Goal: Information Seeking & Learning: Understand process/instructions

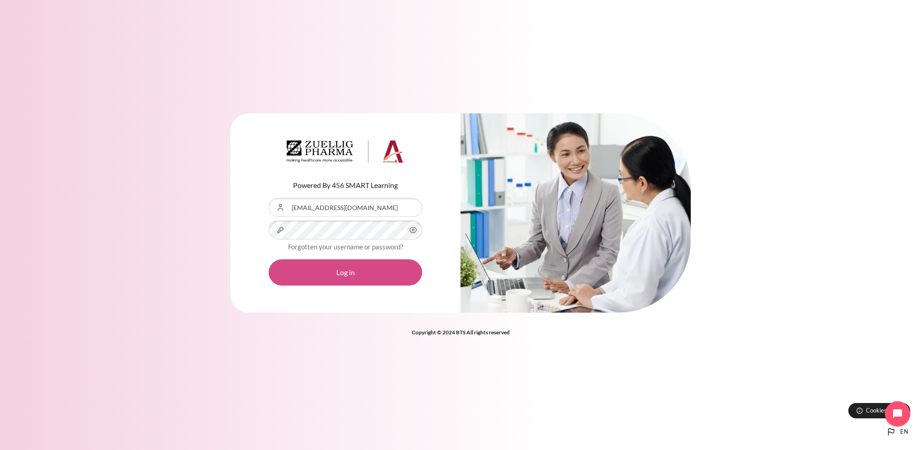
click at [349, 275] on button "Log in" at bounding box center [346, 272] width 154 height 26
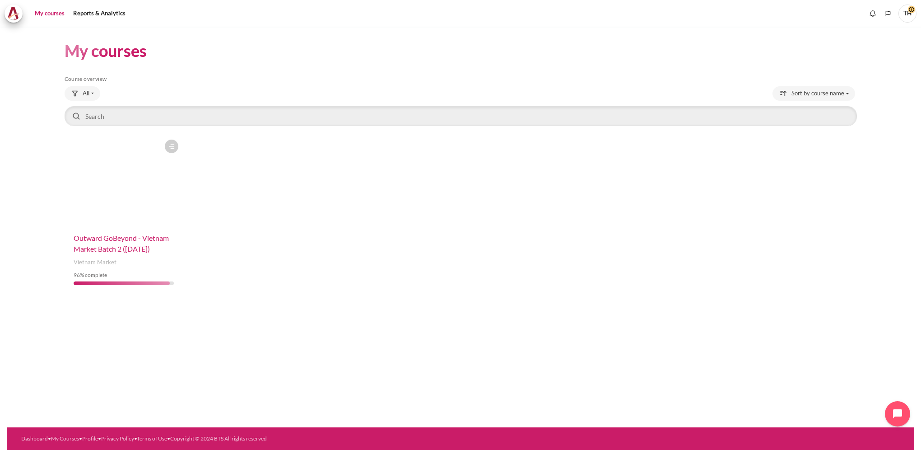
click at [117, 242] on span "Outward GoBeyond - Vietnam Market Batch 2 ([DATE])" at bounding box center [121, 242] width 95 height 19
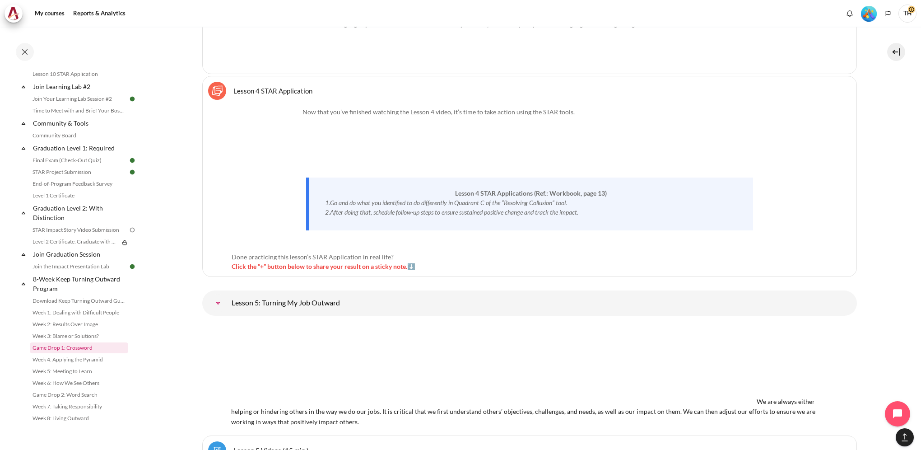
scroll to position [928, 0]
click at [77, 172] on link "STAR Project Submission" at bounding box center [79, 172] width 98 height 11
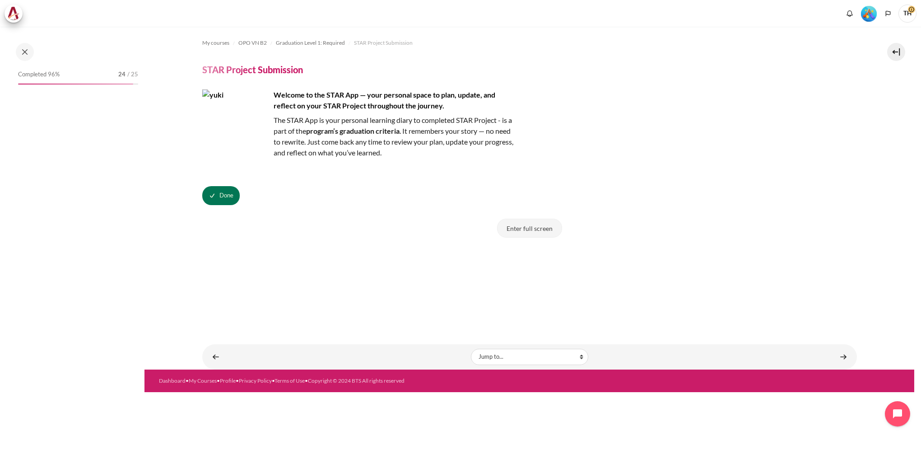
scroll to position [854, 0]
